Goal: Task Accomplishment & Management: Use online tool/utility

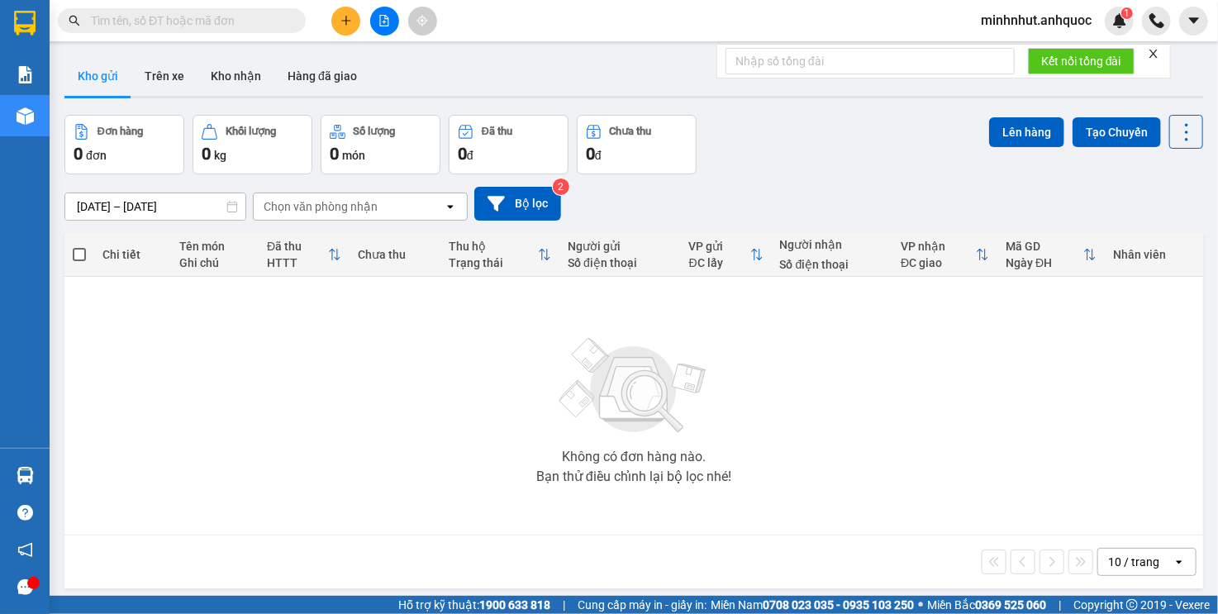
click at [1013, 22] on span "minhnhut.anhquoc" at bounding box center [1035, 20] width 137 height 21
click at [1027, 52] on span "Đăng xuất" at bounding box center [1043, 51] width 104 height 18
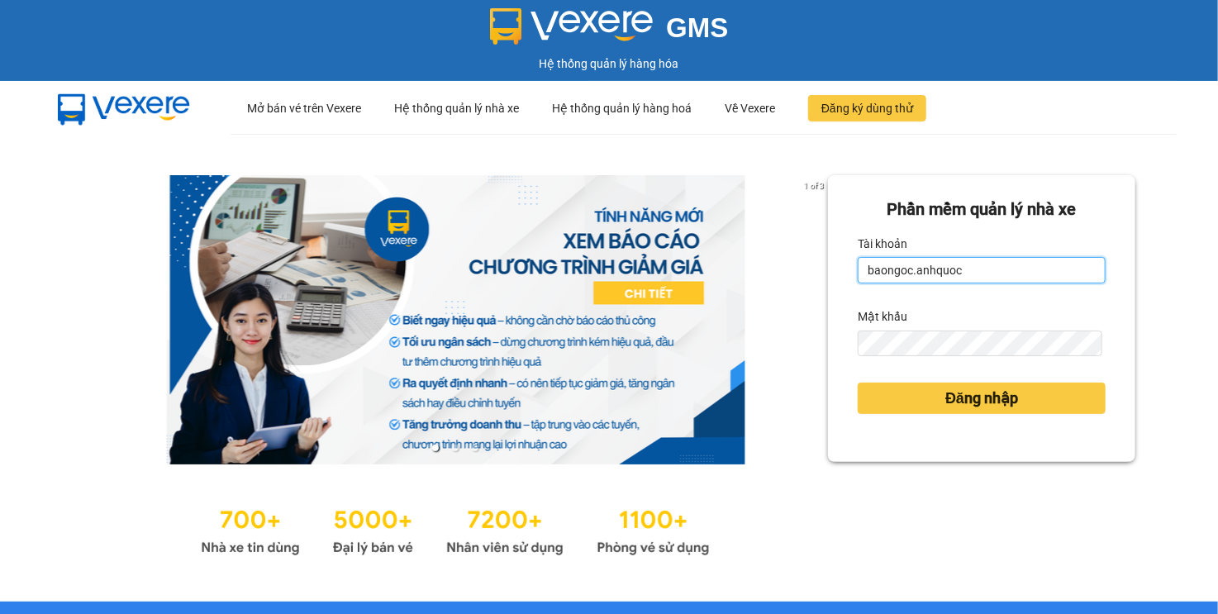
click at [909, 278] on input "baongoc.anhquoc" at bounding box center [982, 270] width 248 height 26
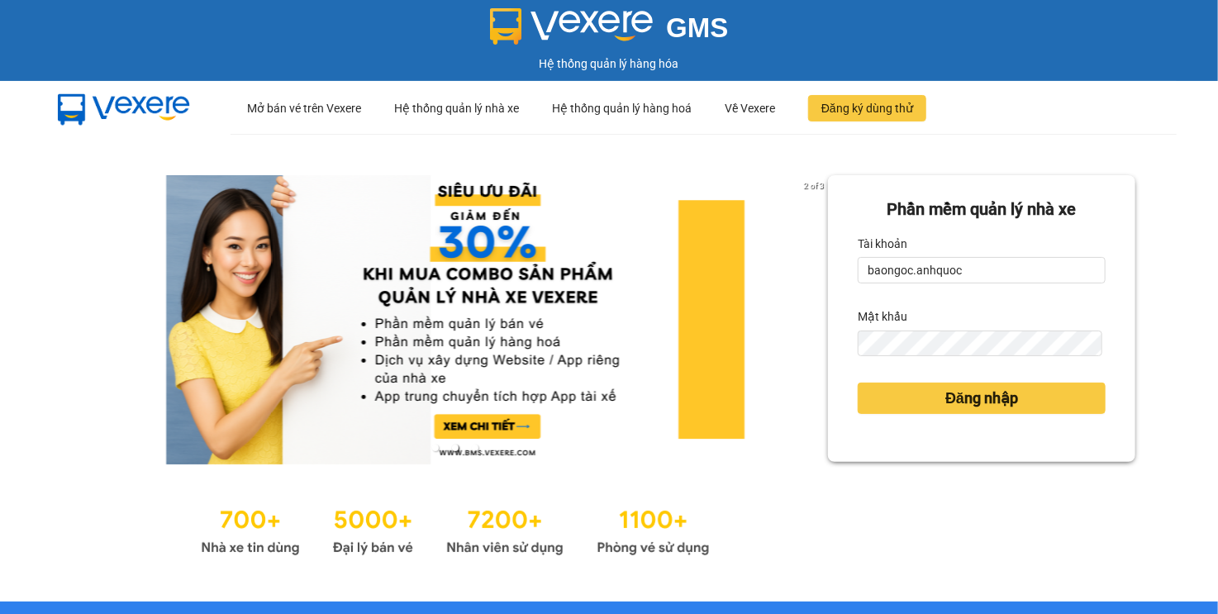
click at [1140, 257] on div "2 of 3 Phần mềm quản lý nhà xe Tài khoản baongoc.anhquoc Mật khẩu Đăng nhập" at bounding box center [609, 368] width 1218 height 468
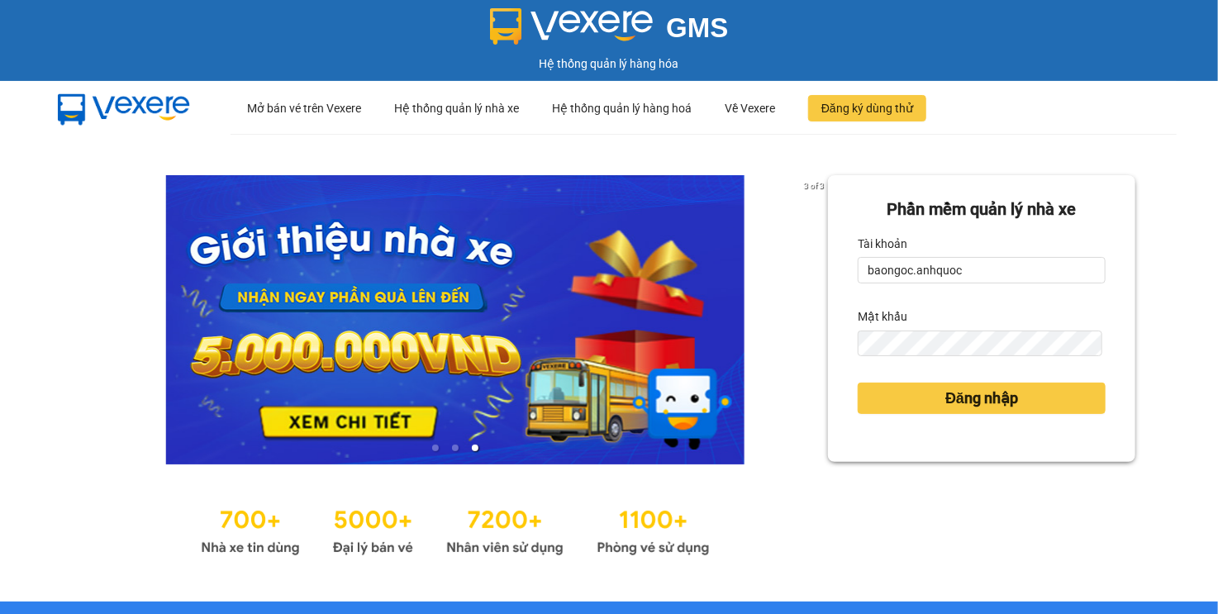
click at [1150, 254] on div "3 of 3 Phần mềm quản lý nhà xe Tài khoản baongoc.anhquoc Mật khẩu Đăng nhập" at bounding box center [609, 368] width 1218 height 468
click at [975, 266] on input "baongoc.anhquoc" at bounding box center [982, 270] width 248 height 26
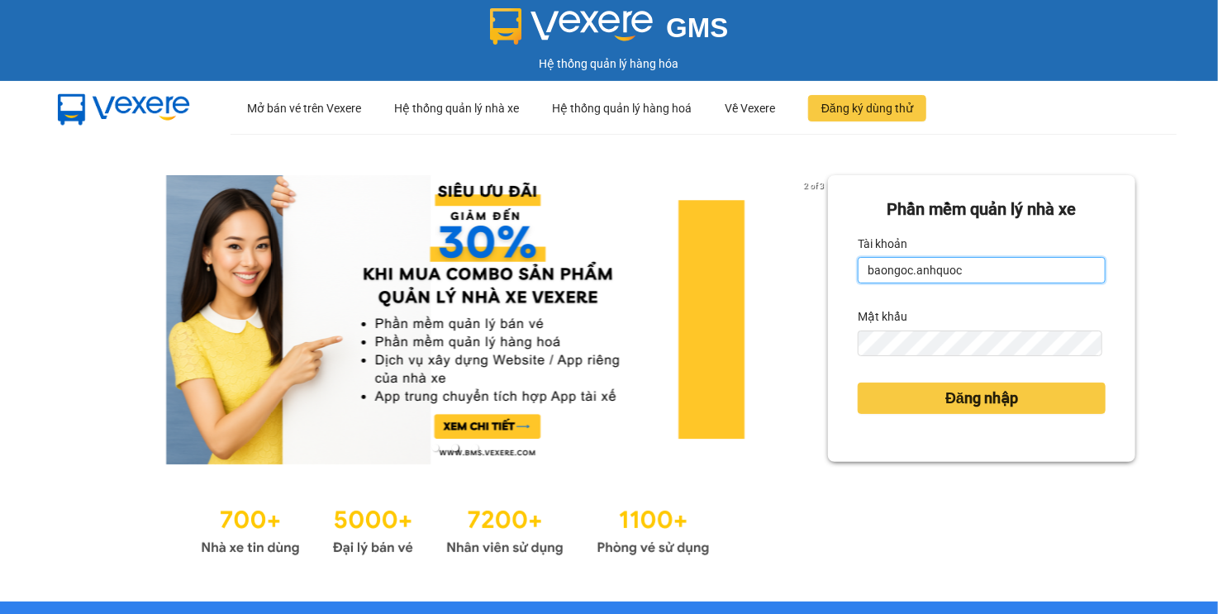
type input "quoctrung.anhquoc"
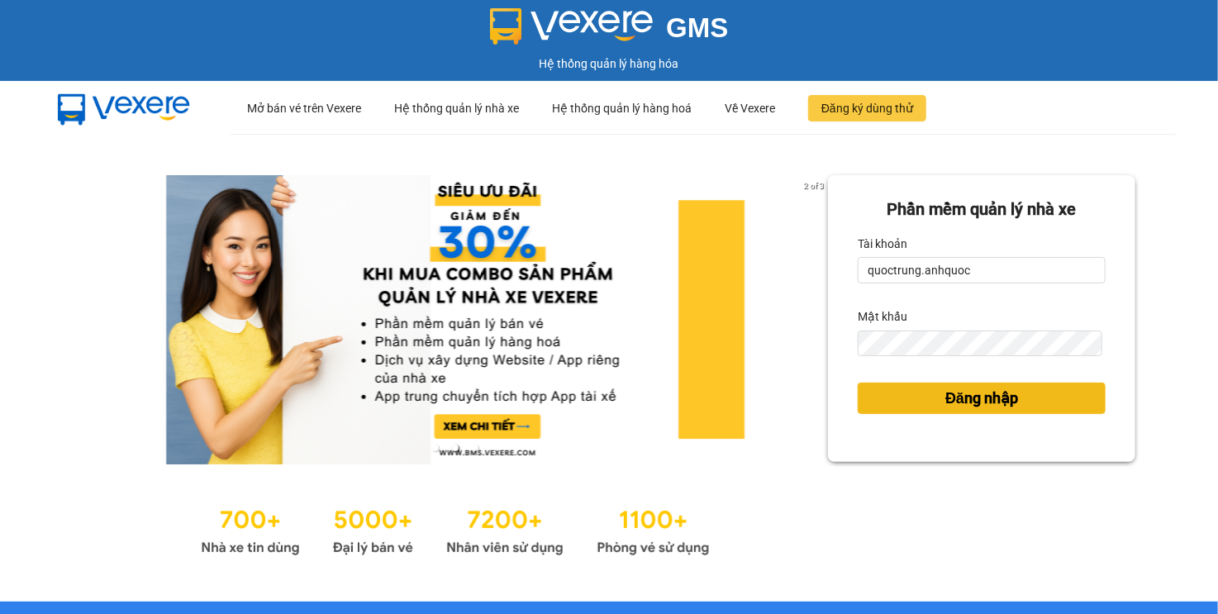
click at [912, 393] on button "Đăng nhập" at bounding box center [982, 398] width 248 height 31
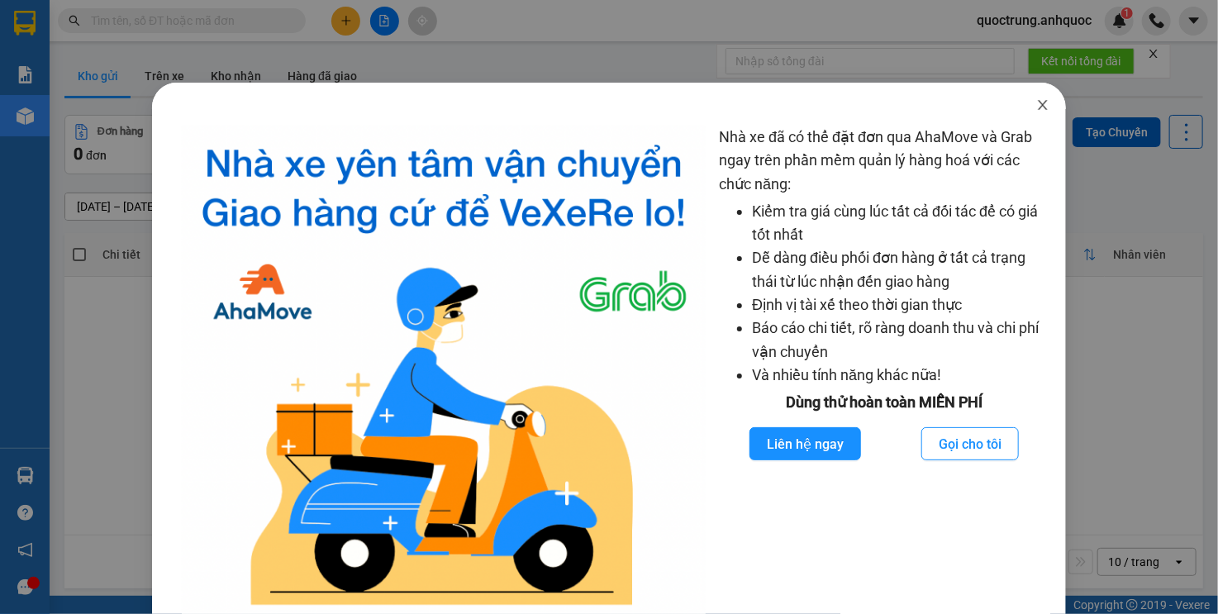
click at [1036, 104] on icon "close" at bounding box center [1042, 104] width 13 height 13
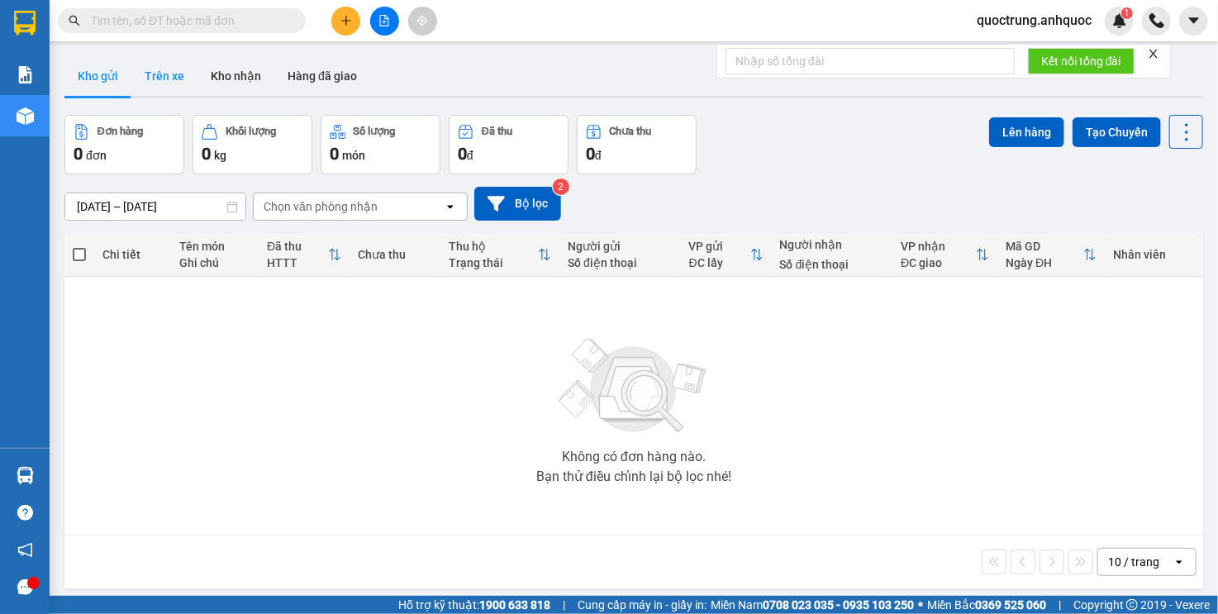
click at [193, 75] on button "Trên xe" at bounding box center [164, 76] width 66 height 40
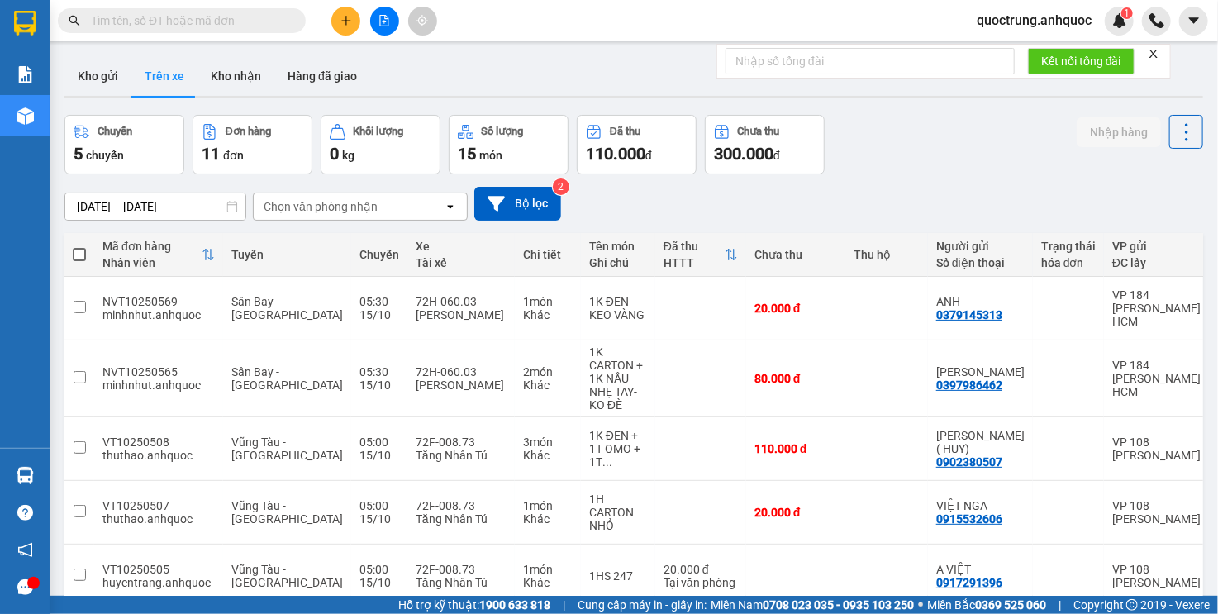
click at [378, 27] on button at bounding box center [384, 21] width 29 height 29
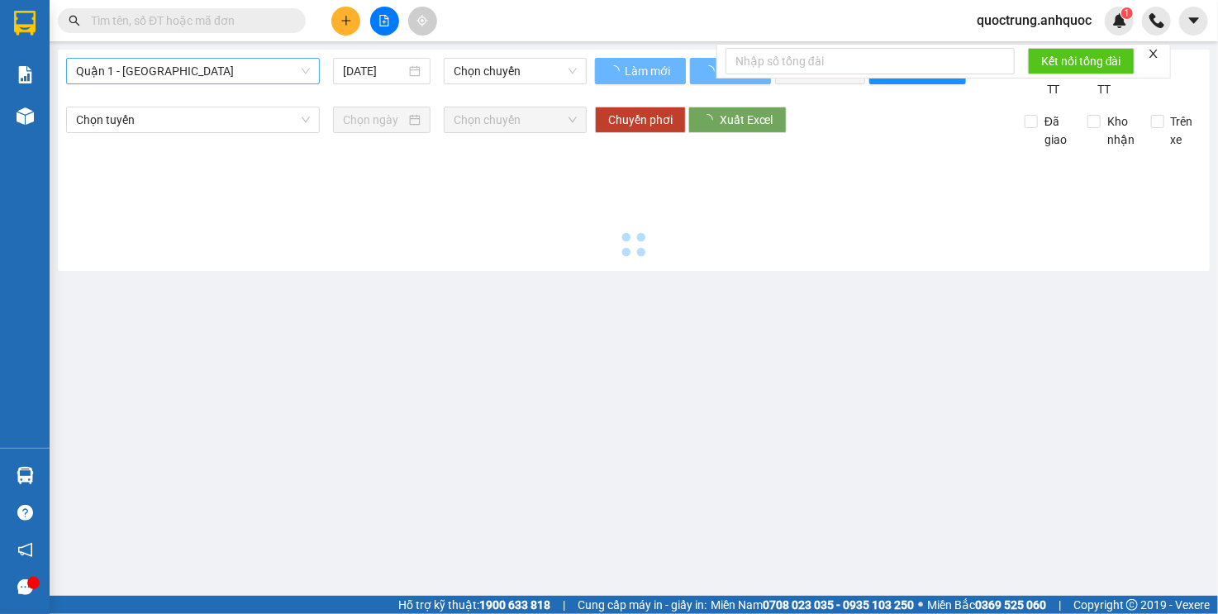
type input "[DATE]"
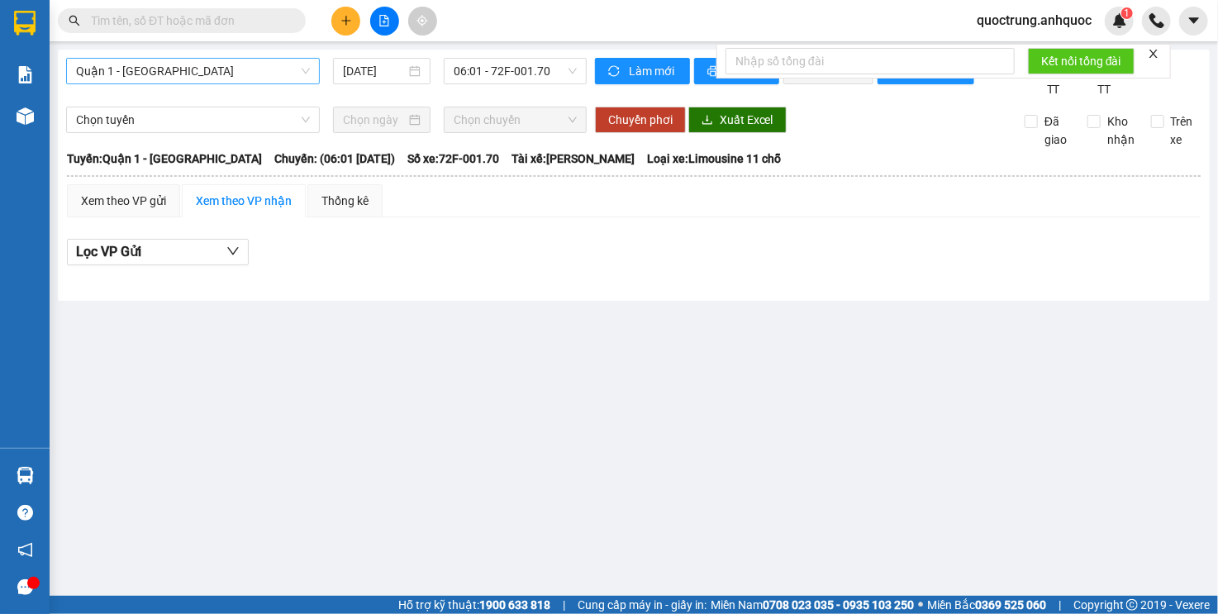
click at [181, 79] on span "Quận 1 - [GEOGRAPHIC_DATA]" at bounding box center [193, 71] width 234 height 25
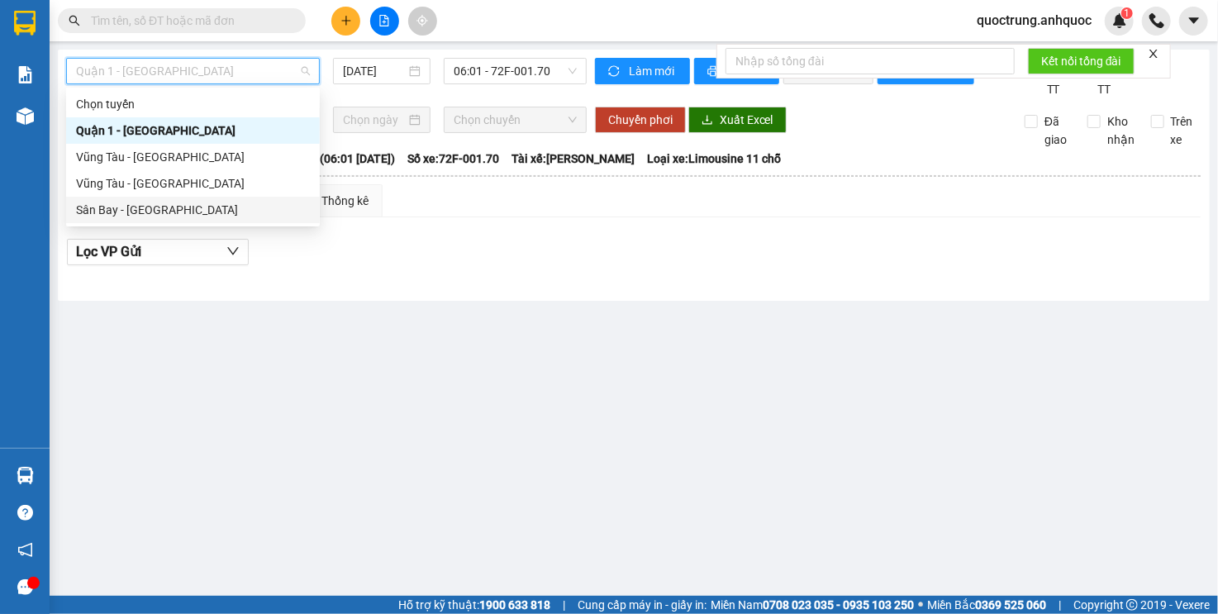
click at [123, 211] on div "Sân Bay - [GEOGRAPHIC_DATA]" at bounding box center [193, 210] width 234 height 18
type input "[DATE]"
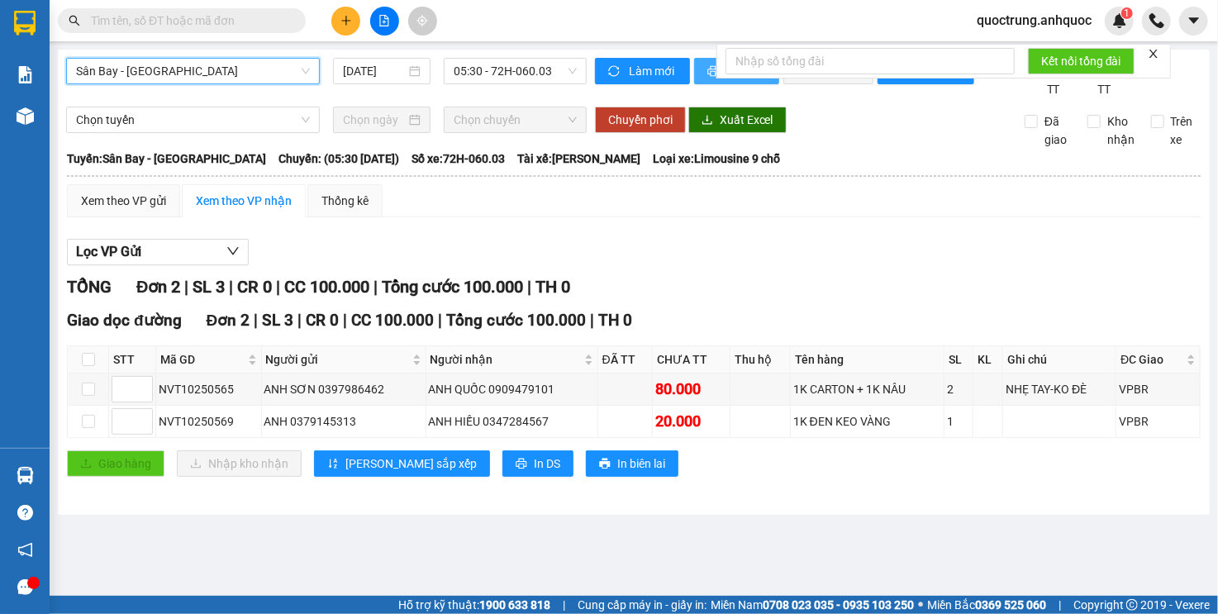
click at [706, 65] on button "In phơi" at bounding box center [736, 71] width 85 height 26
